Goal: Transaction & Acquisition: Purchase product/service

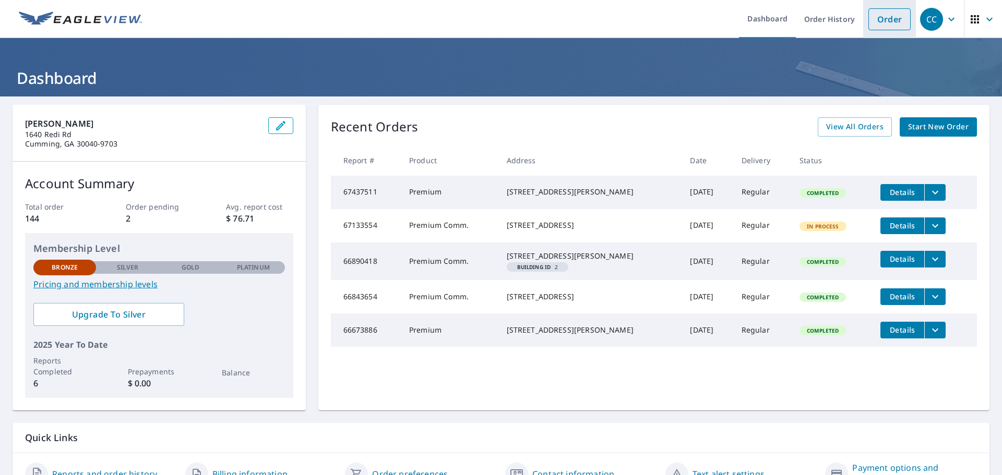
click at [870, 17] on link "Order" at bounding box center [889, 19] width 42 height 22
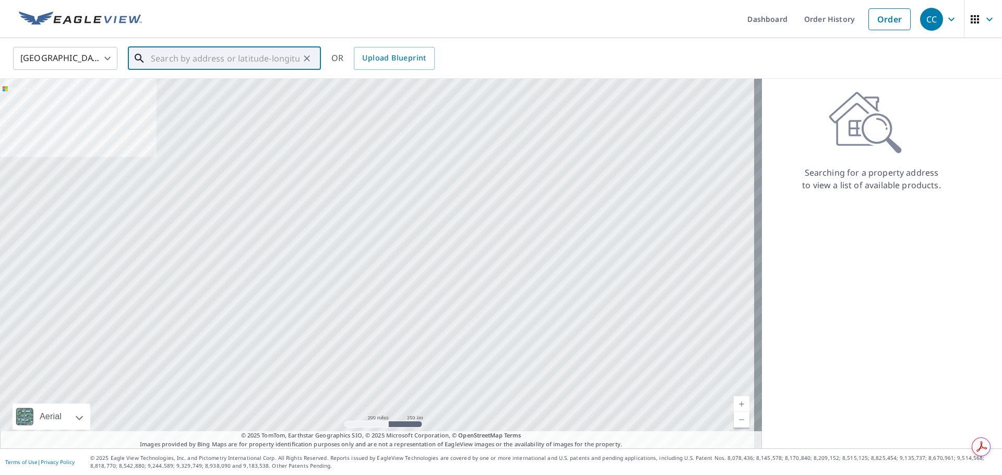
click at [164, 64] on input "text" at bounding box center [225, 58] width 149 height 29
paste input "[STREET_ADDRESS]"
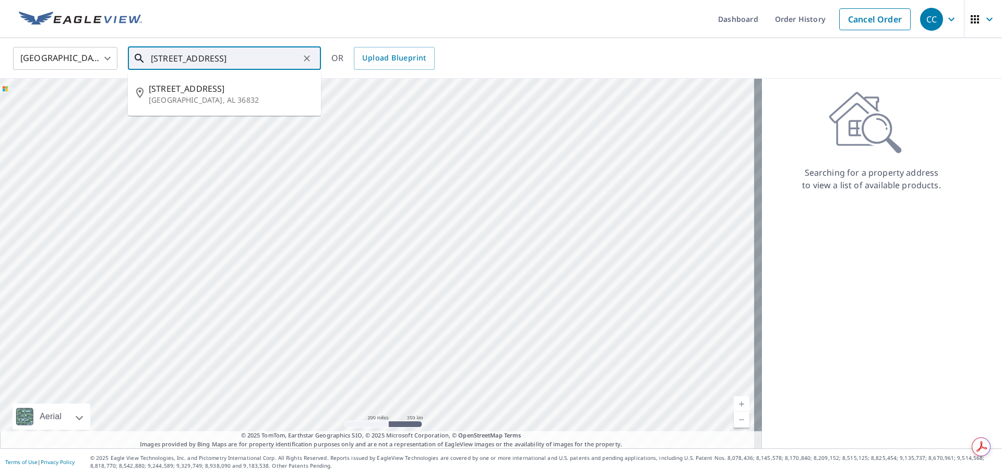
type input "[STREET_ADDRESS]"
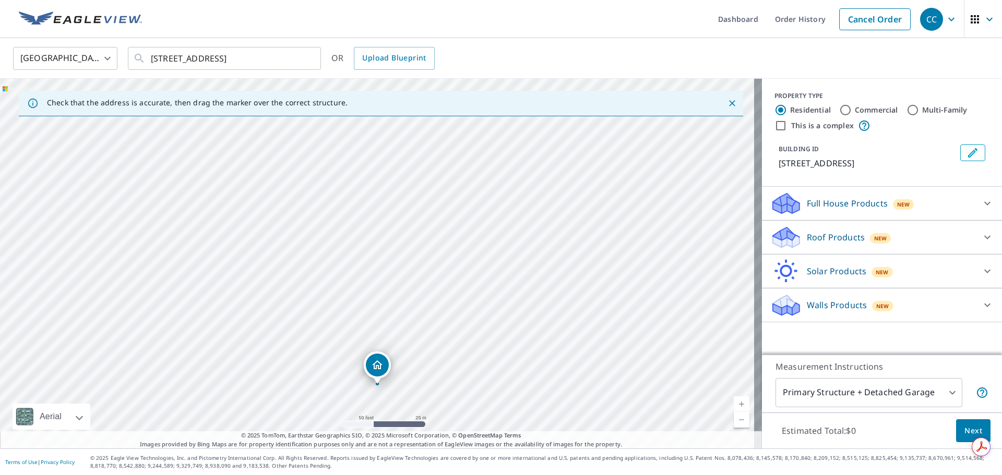
drag, startPoint x: 436, startPoint y: 234, endPoint x: 465, endPoint y: 296, distance: 68.8
click at [465, 296] on div "[STREET_ADDRESS]" at bounding box center [381, 264] width 762 height 370
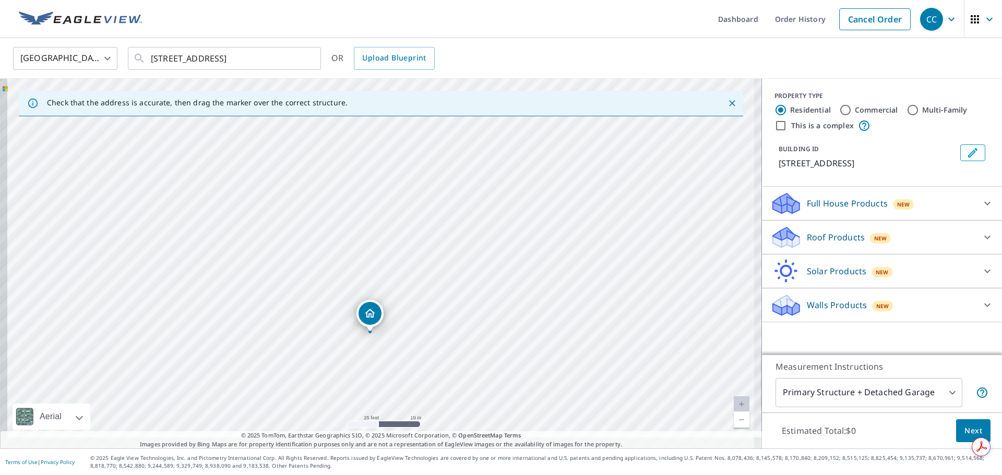
drag, startPoint x: 394, startPoint y: 344, endPoint x: 468, endPoint y: 211, distance: 152.0
click at [468, 211] on div "[STREET_ADDRESS]" at bounding box center [381, 264] width 762 height 370
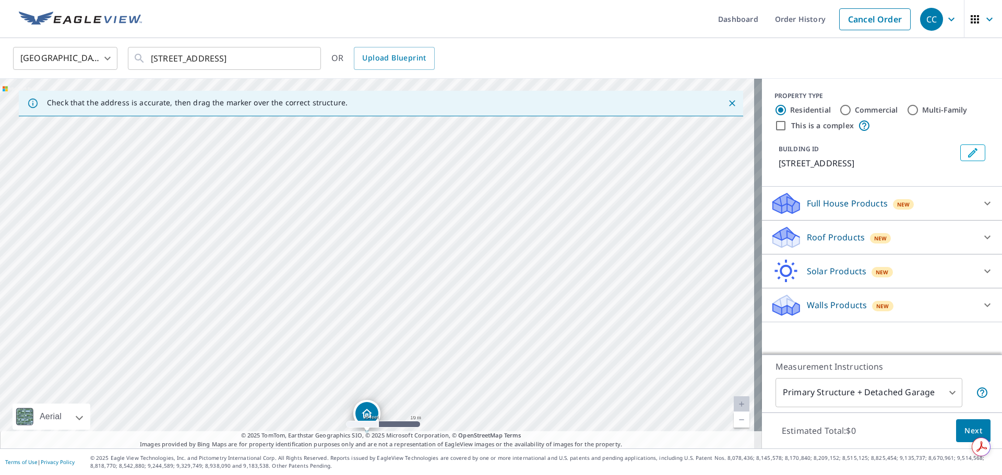
drag, startPoint x: 461, startPoint y: 279, endPoint x: 461, endPoint y: 327, distance: 48.0
click at [461, 327] on div "[STREET_ADDRESS]" at bounding box center [381, 264] width 762 height 370
drag, startPoint x: 268, startPoint y: 298, endPoint x: 286, endPoint y: 296, distance: 18.4
click at [286, 296] on div "[STREET_ADDRESS]" at bounding box center [381, 264] width 762 height 370
drag, startPoint x: 389, startPoint y: 192, endPoint x: 451, endPoint y: 191, distance: 62.1
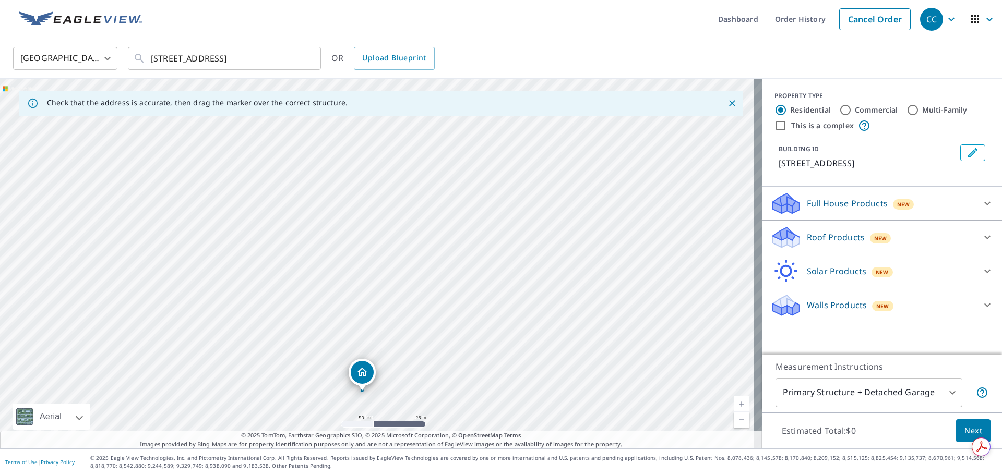
click at [451, 191] on div "[STREET_ADDRESS]" at bounding box center [381, 264] width 762 height 370
drag, startPoint x: 412, startPoint y: 310, endPoint x: 464, endPoint y: 303, distance: 52.2
click at [464, 303] on div "[STREET_ADDRESS]" at bounding box center [381, 264] width 762 height 370
click at [855, 108] on label "Commercial" at bounding box center [875, 110] width 43 height 10
click at [851, 108] on input "Commercial" at bounding box center [845, 110] width 13 height 13
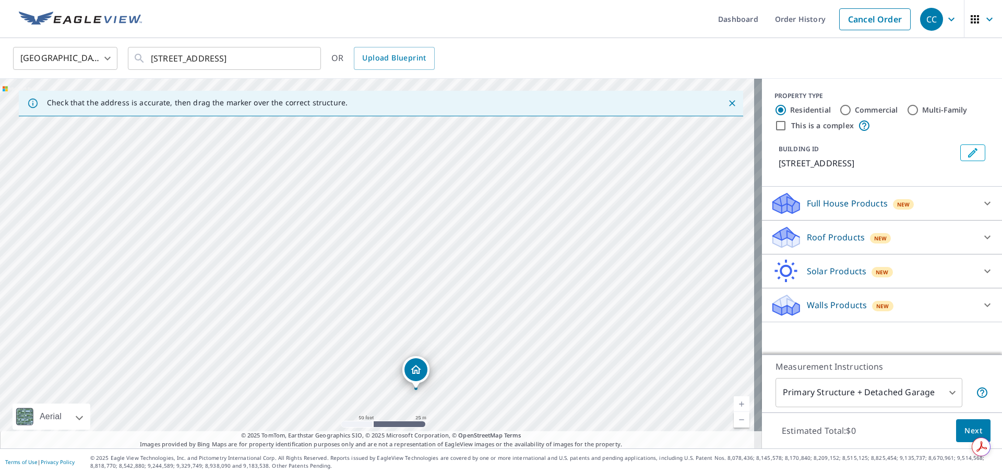
radio input "true"
type input "4"
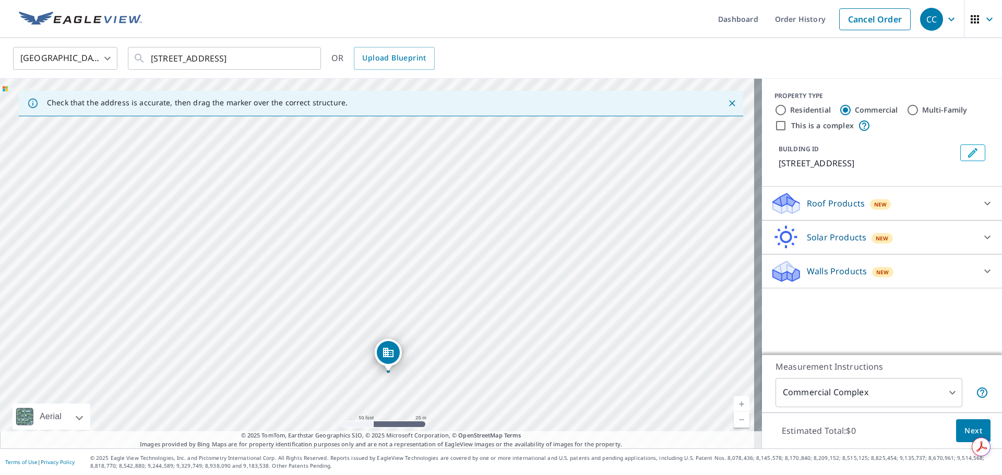
drag, startPoint x: 621, startPoint y: 304, endPoint x: 629, endPoint y: 378, distance: 74.5
click at [629, 378] on div "[STREET_ADDRESS]" at bounding box center [381, 264] width 762 height 370
drag, startPoint x: 469, startPoint y: 210, endPoint x: 331, endPoint y: 206, distance: 138.8
click at [331, 206] on div "[STREET_ADDRESS]" at bounding box center [381, 264] width 762 height 370
drag, startPoint x: 267, startPoint y: 361, endPoint x: 291, endPoint y: 309, distance: 57.9
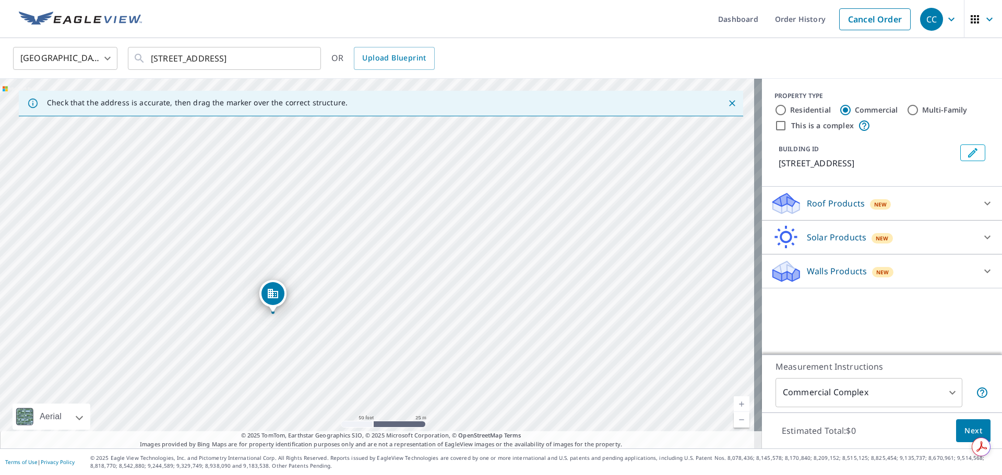
click at [291, 309] on div "[STREET_ADDRESS]" at bounding box center [381, 264] width 762 height 370
drag, startPoint x: 329, startPoint y: 266, endPoint x: 340, endPoint y: 294, distance: 30.0
click at [339, 294] on div "[STREET_ADDRESS]" at bounding box center [381, 264] width 762 height 370
drag, startPoint x: 308, startPoint y: 388, endPoint x: 312, endPoint y: 333, distance: 54.9
drag, startPoint x: 299, startPoint y: 306, endPoint x: 302, endPoint y: 317, distance: 11.3
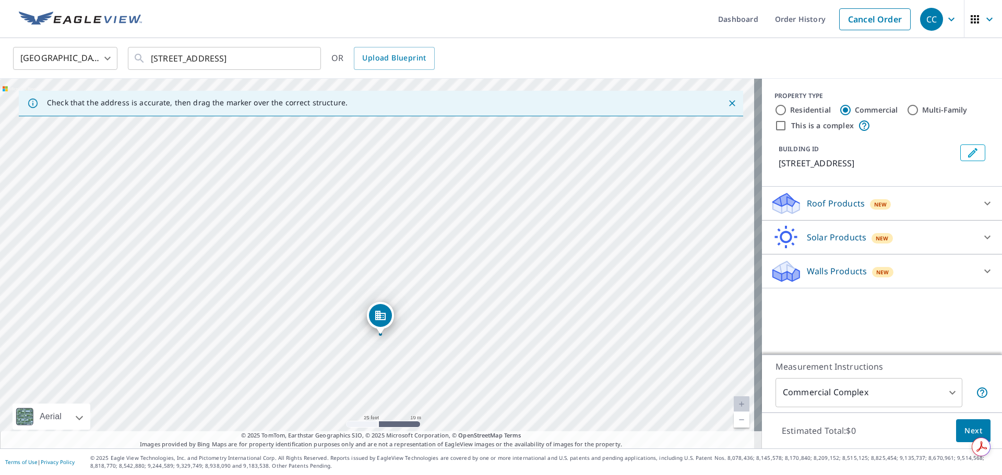
click at [302, 317] on div "[STREET_ADDRESS]" at bounding box center [381, 264] width 762 height 370
drag, startPoint x: 425, startPoint y: 239, endPoint x: 420, endPoint y: 270, distance: 31.1
click at [420, 270] on div "[STREET_ADDRESS]" at bounding box center [381, 264] width 762 height 370
drag, startPoint x: 623, startPoint y: 314, endPoint x: 501, endPoint y: 320, distance: 122.2
click at [501, 320] on div "[STREET_ADDRESS]" at bounding box center [381, 264] width 762 height 370
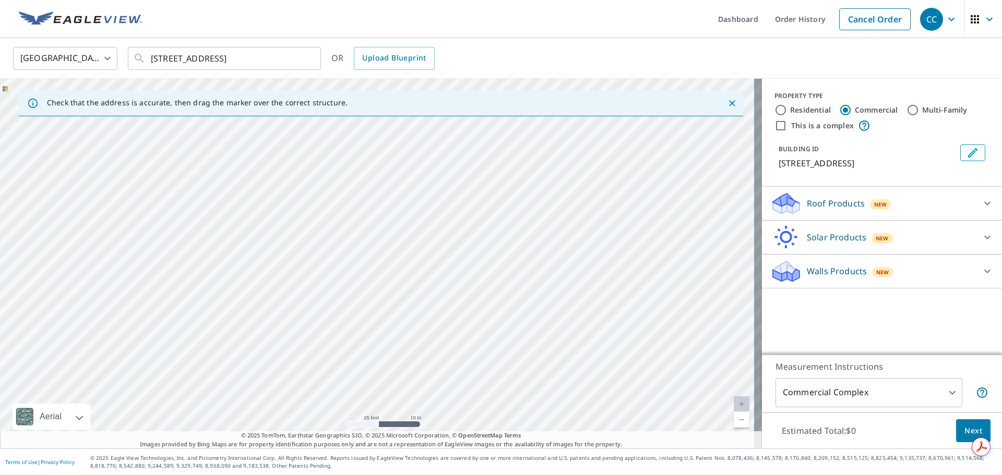
drag, startPoint x: 610, startPoint y: 338, endPoint x: 510, endPoint y: 341, distance: 100.7
click at [510, 341] on div "[STREET_ADDRESS]" at bounding box center [381, 264] width 762 height 370
click at [538, 378] on div "[STREET_ADDRESS]" at bounding box center [381, 264] width 762 height 370
drag, startPoint x: 556, startPoint y: 314, endPoint x: 559, endPoint y: 366, distance: 51.8
click at [559, 366] on div "[STREET_ADDRESS]" at bounding box center [381, 264] width 762 height 370
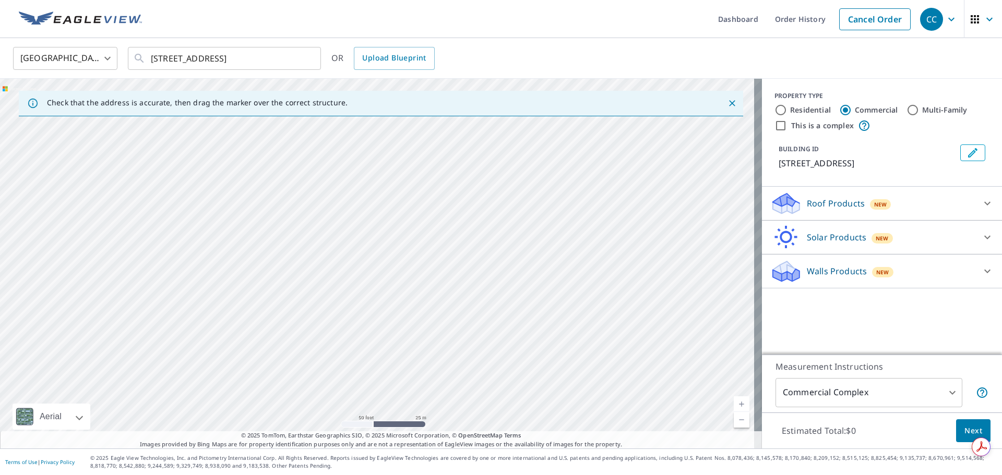
drag, startPoint x: 427, startPoint y: 276, endPoint x: 395, endPoint y: 319, distance: 53.7
click at [389, 324] on div "[STREET_ADDRESS]" at bounding box center [381, 264] width 762 height 370
drag, startPoint x: 475, startPoint y: 371, endPoint x: 464, endPoint y: 388, distance: 19.5
click at [460, 393] on div "[STREET_ADDRESS]" at bounding box center [381, 264] width 762 height 370
drag, startPoint x: 507, startPoint y: 352, endPoint x: 495, endPoint y: 358, distance: 13.5
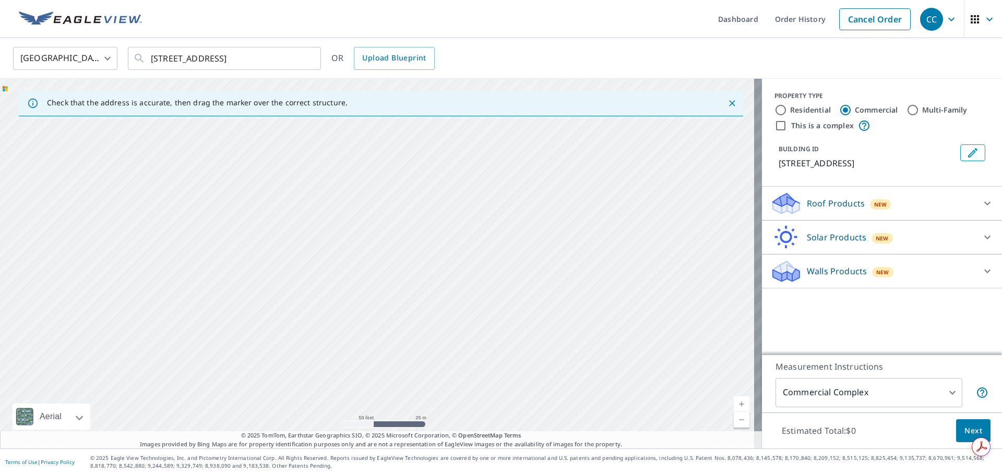
click at [495, 358] on div "[STREET_ADDRESS]" at bounding box center [381, 264] width 762 height 370
drag, startPoint x: 508, startPoint y: 356, endPoint x: 504, endPoint y: 373, distance: 17.5
click at [504, 373] on div "[STREET_ADDRESS]" at bounding box center [381, 264] width 762 height 370
drag, startPoint x: 523, startPoint y: 383, endPoint x: 534, endPoint y: 393, distance: 14.0
click at [534, 393] on div "[STREET_ADDRESS]" at bounding box center [381, 264] width 762 height 370
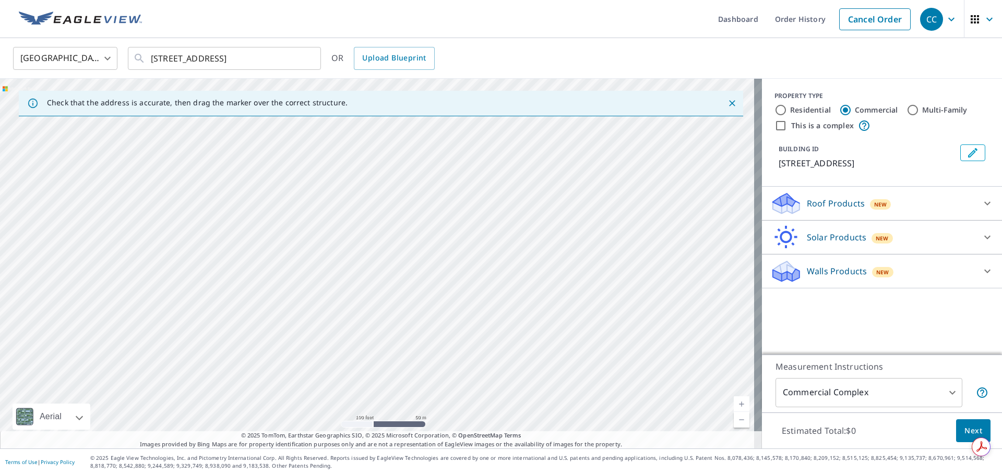
drag, startPoint x: 403, startPoint y: 293, endPoint x: 617, endPoint y: 237, distance: 221.0
click at [617, 237] on div "[STREET_ADDRESS]" at bounding box center [381, 264] width 762 height 370
drag, startPoint x: 321, startPoint y: 277, endPoint x: 320, endPoint y: 272, distance: 5.3
click at [320, 272] on div "[STREET_ADDRESS]" at bounding box center [381, 264] width 762 height 370
drag, startPoint x: 352, startPoint y: 207, endPoint x: 364, endPoint y: 287, distance: 81.1
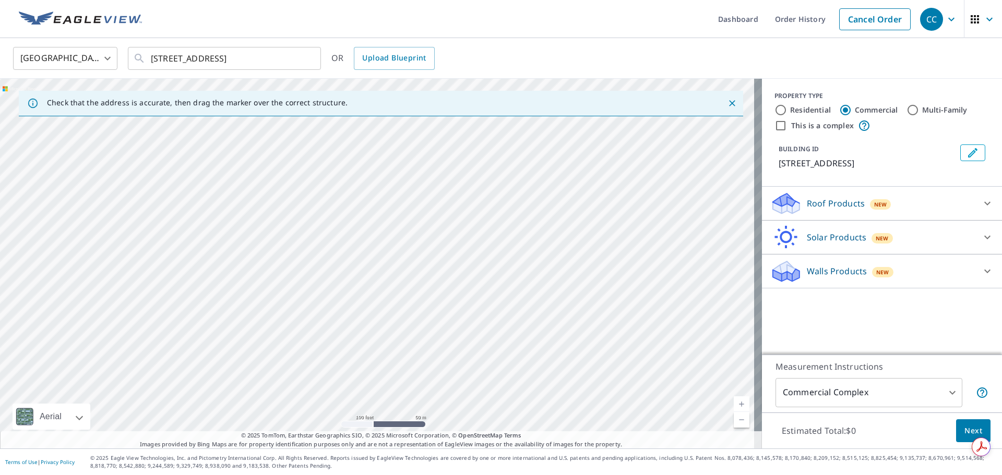
click at [364, 287] on div "[STREET_ADDRESS]" at bounding box center [381, 264] width 762 height 370
drag, startPoint x: 238, startPoint y: 326, endPoint x: 275, endPoint y: 320, distance: 38.0
click at [275, 320] on div "[STREET_ADDRESS]" at bounding box center [381, 264] width 762 height 370
